Goal: Information Seeking & Learning: Learn about a topic

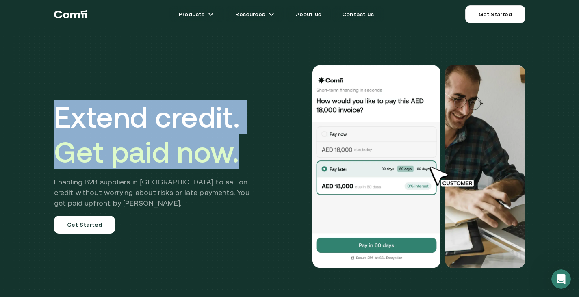
drag, startPoint x: 53, startPoint y: 113, endPoint x: 238, endPoint y: 151, distance: 189.2
click at [238, 151] on div "Extend credit. Get paid now. Enabling B2B suppliers in [GEOGRAPHIC_DATA] to sel…" at bounding box center [290, 167] width 488 height 268
click at [254, 159] on h1 "Extend credit. Get paid now." at bounding box center [158, 135] width 208 height 70
drag, startPoint x: 244, startPoint y: 159, endPoint x: 57, endPoint y: 118, distance: 191.2
click at [57, 118] on h1 "Extend credit. Get paid now." at bounding box center [158, 135] width 208 height 70
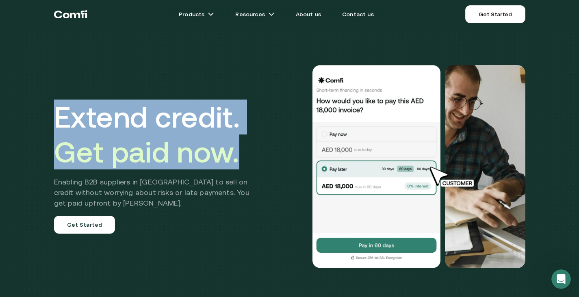
click at [45, 78] on div "Extend credit. Get paid now. Enabling B2B suppliers in [GEOGRAPHIC_DATA] to sel…" at bounding box center [289, 172] width 579 height 344
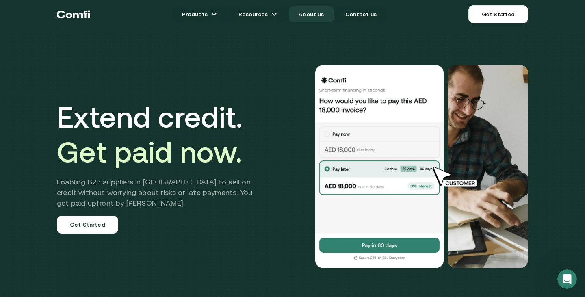
click at [312, 15] on link "About us" at bounding box center [311, 14] width 45 height 16
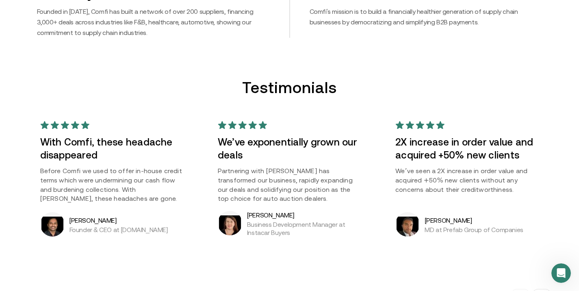
scroll to position [569, 0]
